Goal: Check status: Check status

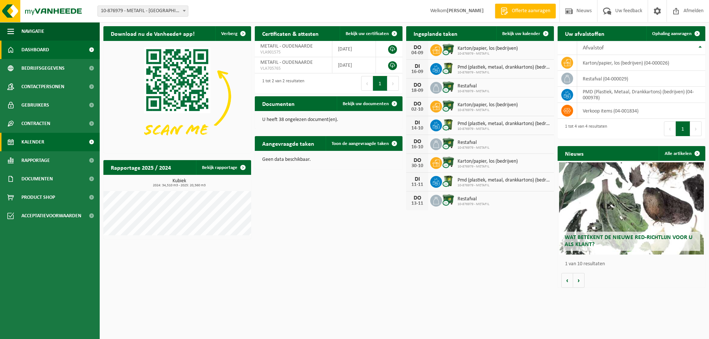
click at [45, 138] on link "Kalender" at bounding box center [50, 142] width 100 height 18
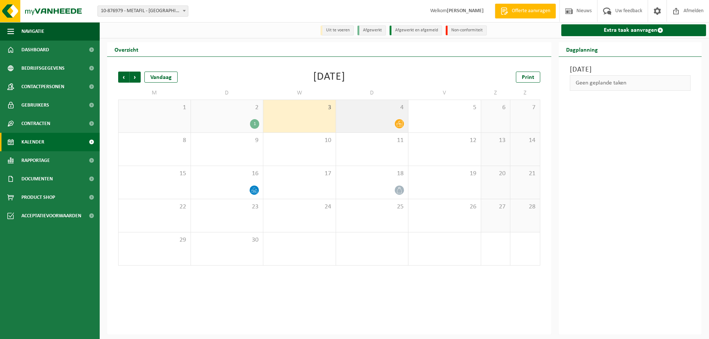
click at [396, 123] on icon at bounding box center [399, 124] width 6 height 6
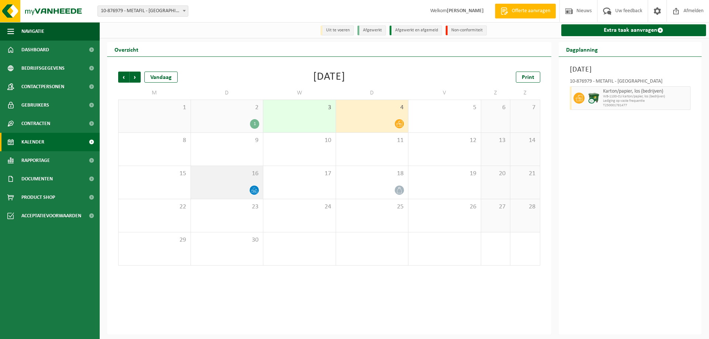
click at [241, 180] on div "16" at bounding box center [227, 182] width 72 height 33
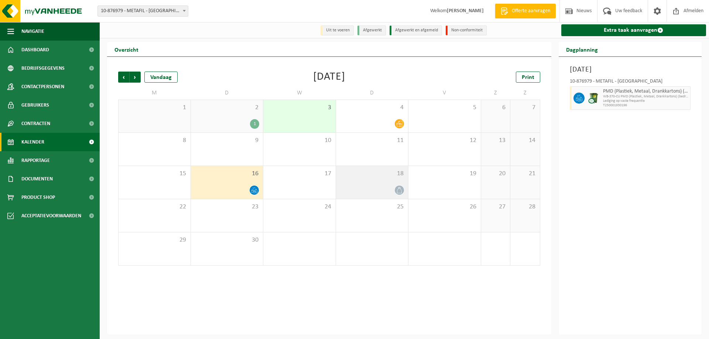
click at [401, 186] on div at bounding box center [372, 190] width 65 height 10
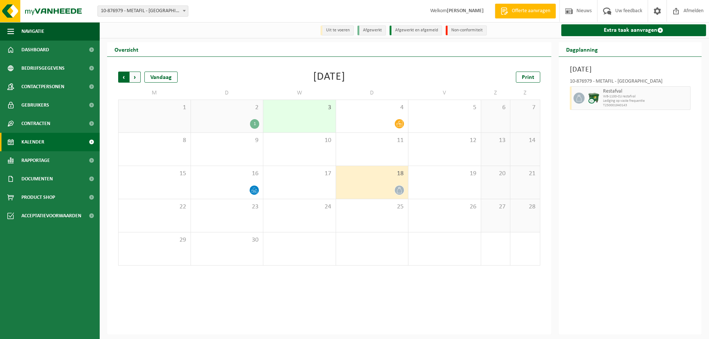
click at [137, 77] on span "Volgende" at bounding box center [135, 77] width 11 height 11
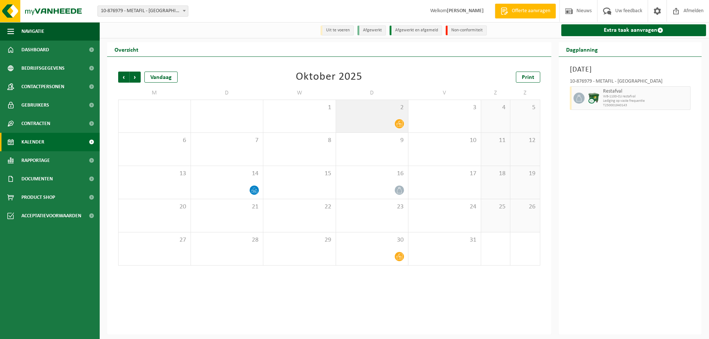
click at [391, 114] on div "2" at bounding box center [372, 116] width 72 height 32
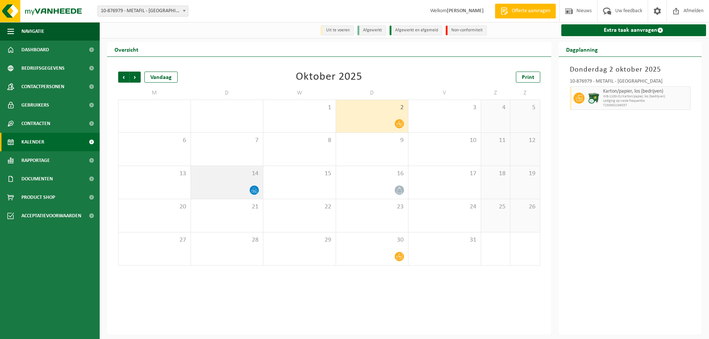
click at [254, 185] on div "14" at bounding box center [227, 182] width 72 height 33
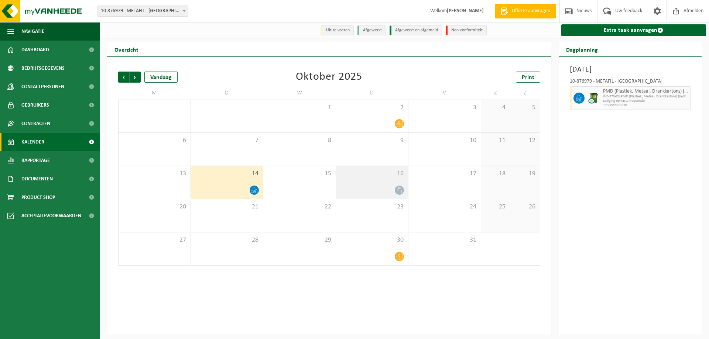
click at [390, 182] on div "16" at bounding box center [372, 182] width 72 height 33
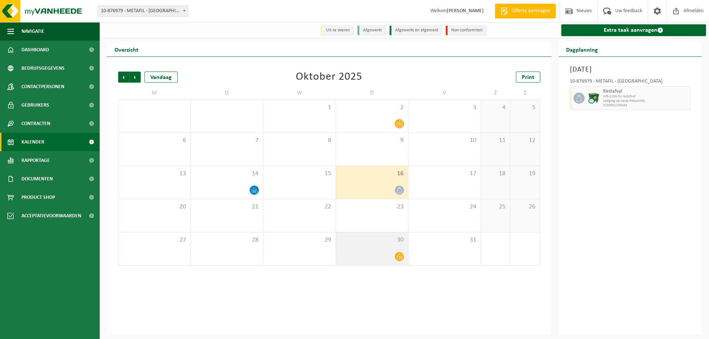
click at [382, 252] on div "30" at bounding box center [372, 249] width 72 height 33
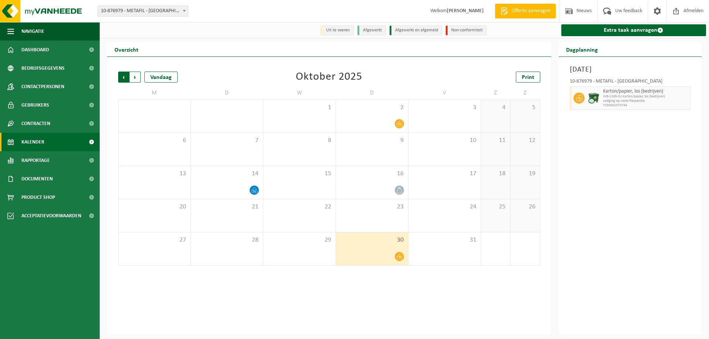
click at [137, 76] on span "Volgende" at bounding box center [135, 77] width 11 height 11
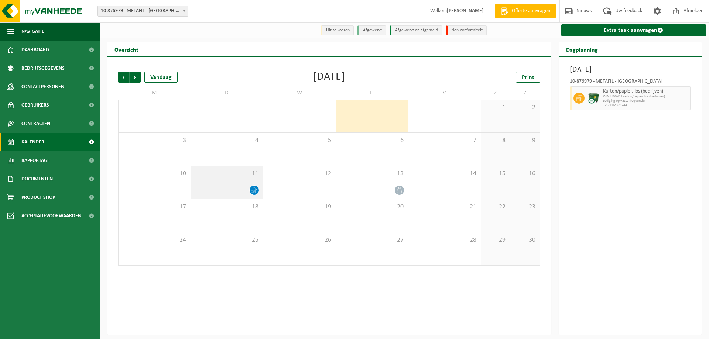
click at [248, 178] on span "11" at bounding box center [227, 174] width 65 height 8
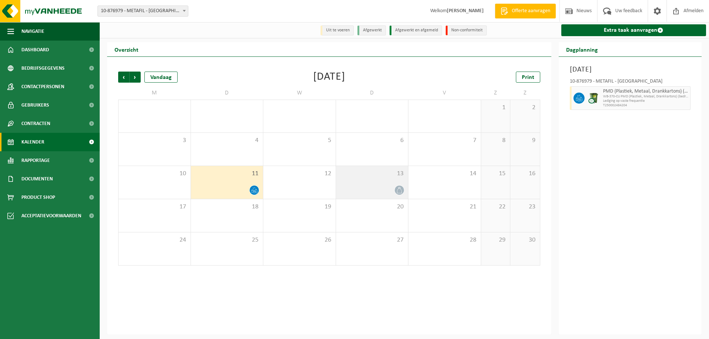
click at [389, 179] on div "13" at bounding box center [372, 182] width 72 height 33
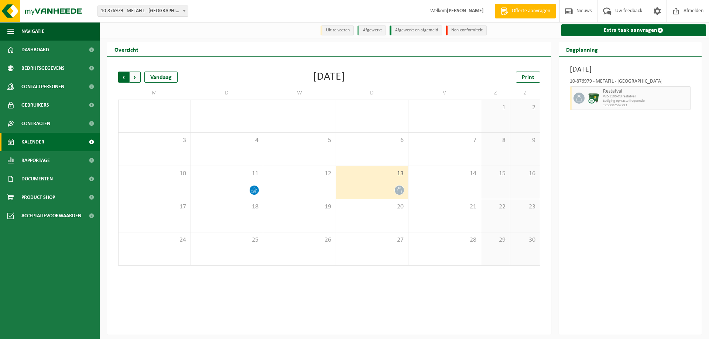
click at [138, 78] on span "Volgende" at bounding box center [135, 77] width 11 height 11
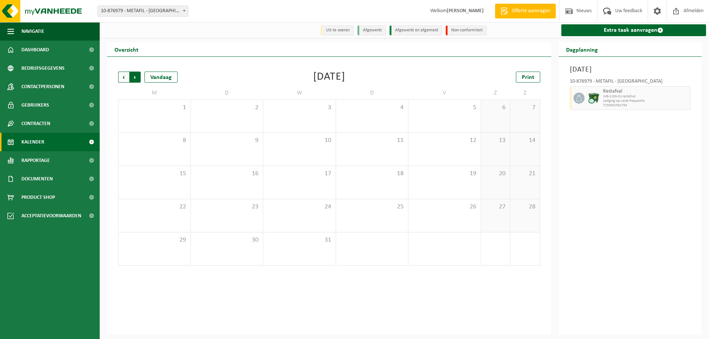
click at [126, 76] on span "Vorige" at bounding box center [123, 77] width 11 height 11
